Goal: Task Accomplishment & Management: Manage account settings

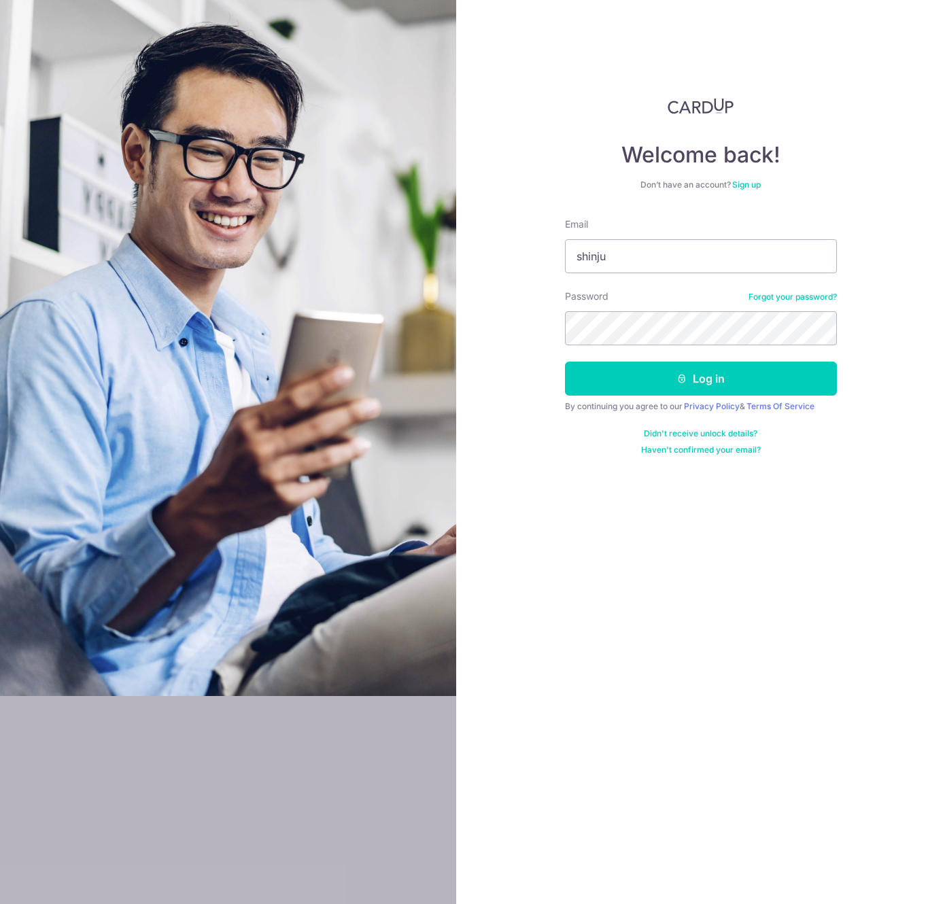
type input "shinju"
type input "[EMAIL_ADDRESS][DOMAIN_NAME]"
click at [565, 362] on button "Log in" at bounding box center [701, 379] width 272 height 34
